Goal: Task Accomplishment & Management: Complete application form

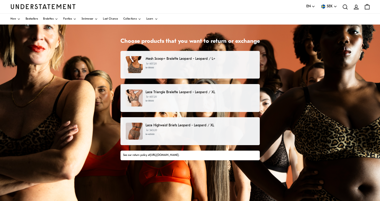
scroll to position [19, 0]
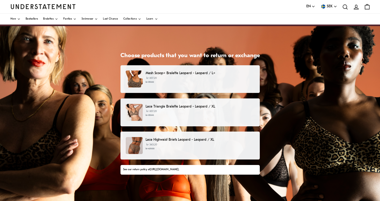
click at [185, 76] on p "kr 607.20 kr 759.00" at bounding box center [199, 80] width 109 height 8
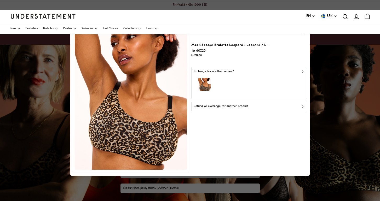
click at [285, 105] on div "Refund or exchange for another product" at bounding box center [248, 106] width 111 height 5
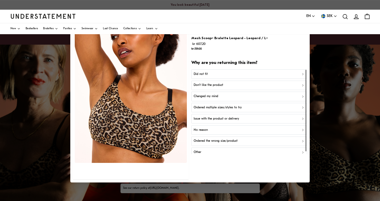
click at [223, 84] on div "Don't like the product" at bounding box center [248, 85] width 111 height 5
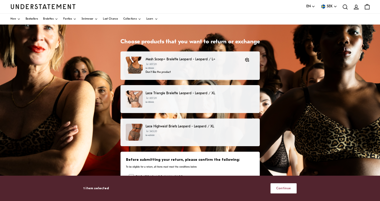
scroll to position [32, 0]
